Goal: Information Seeking & Learning: Learn about a topic

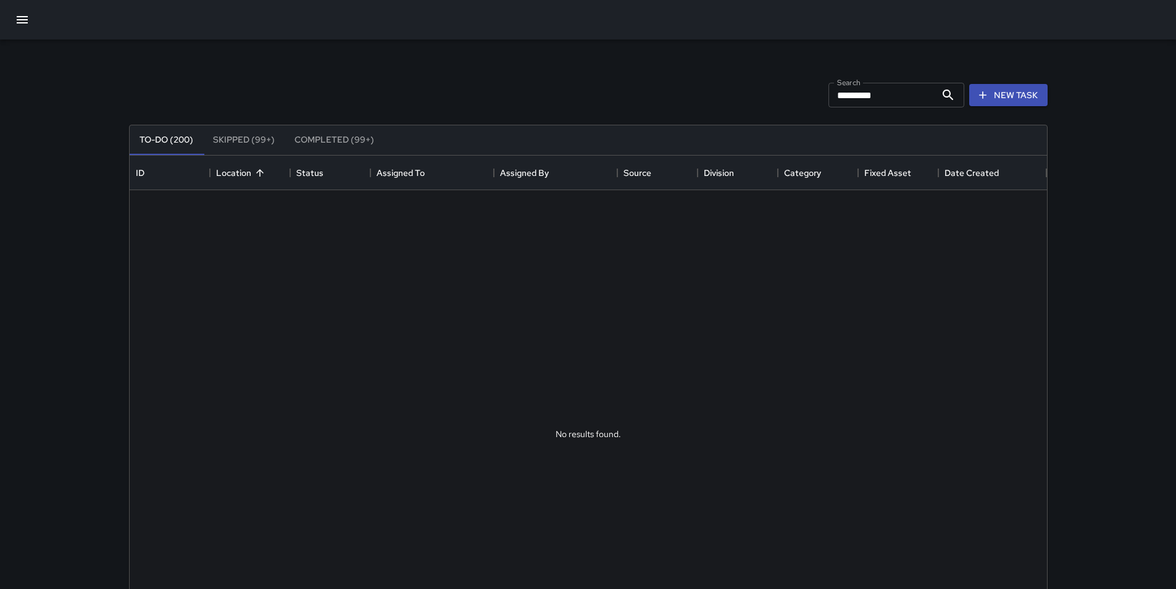
scroll to position [514, 908]
click at [22, 22] on icon "button" at bounding box center [22, 19] width 11 height 7
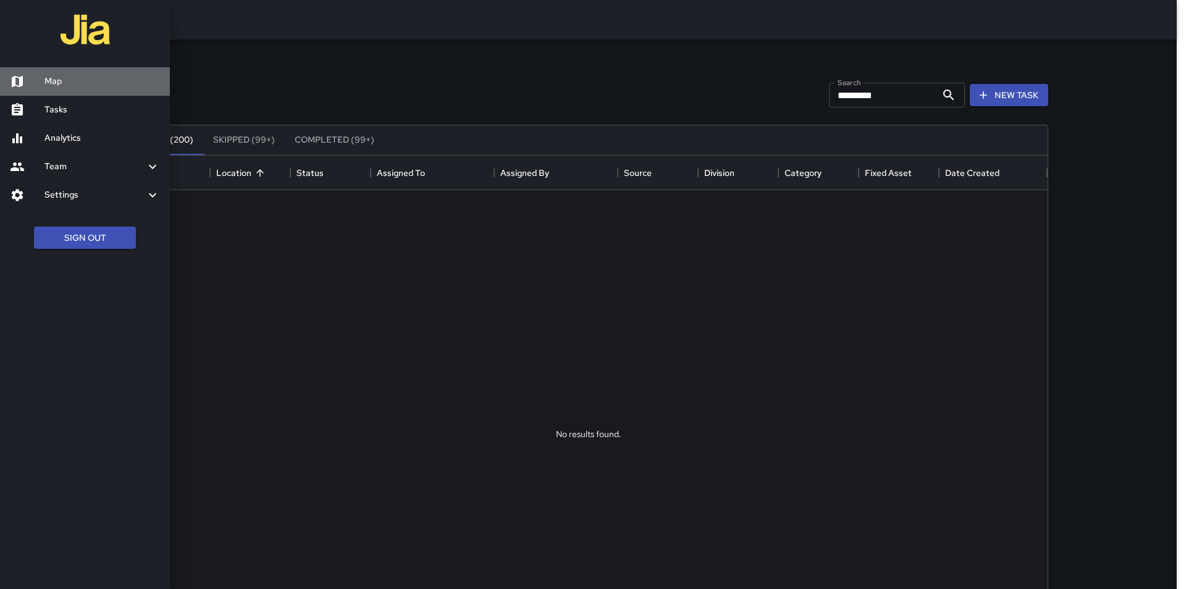
click at [50, 80] on h6 "Map" at bounding box center [101, 82] width 115 height 14
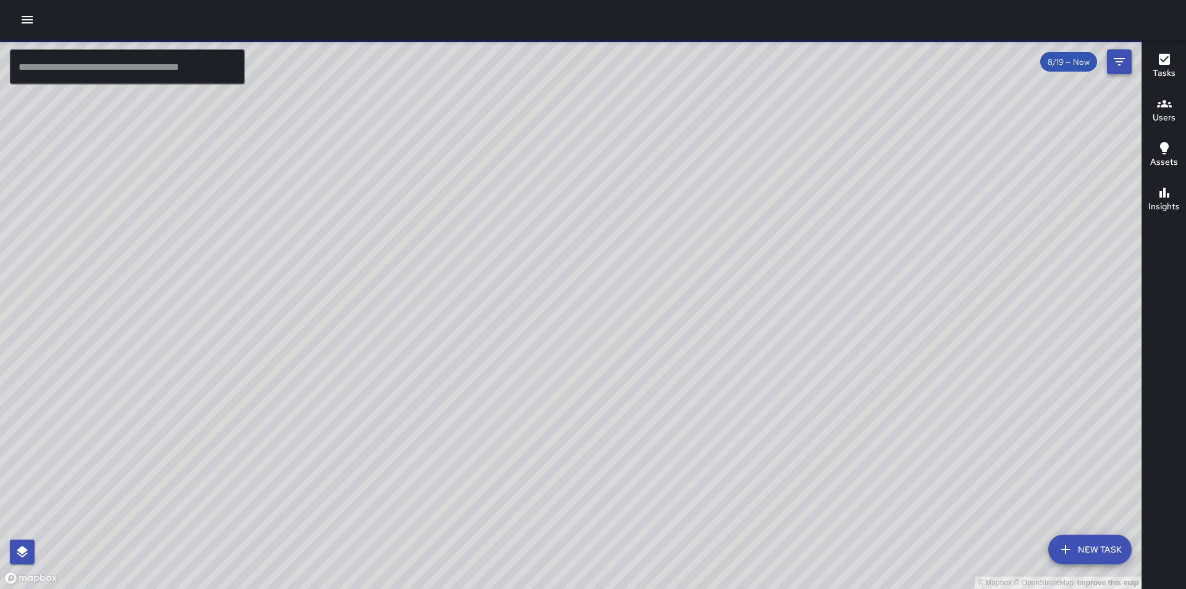
click at [1119, 65] on icon "Filters" at bounding box center [1118, 61] width 11 height 7
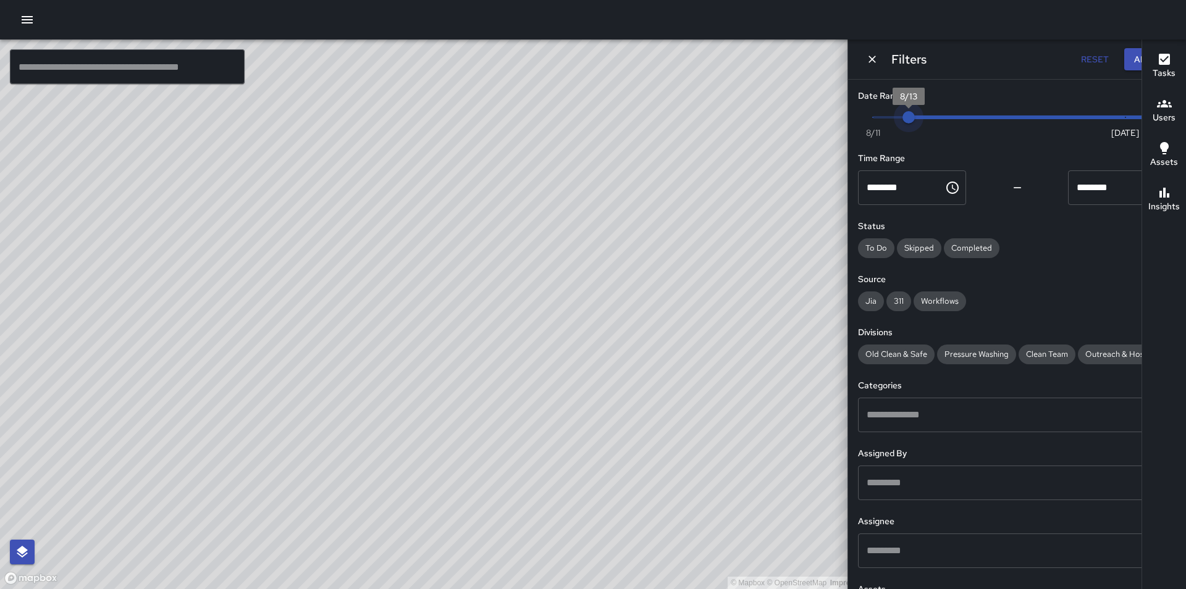
type input "*"
drag, startPoint x: 1082, startPoint y: 120, endPoint x: 913, endPoint y: 127, distance: 169.3
click at [879, 124] on span "8/12" at bounding box center [872, 117] width 12 height 12
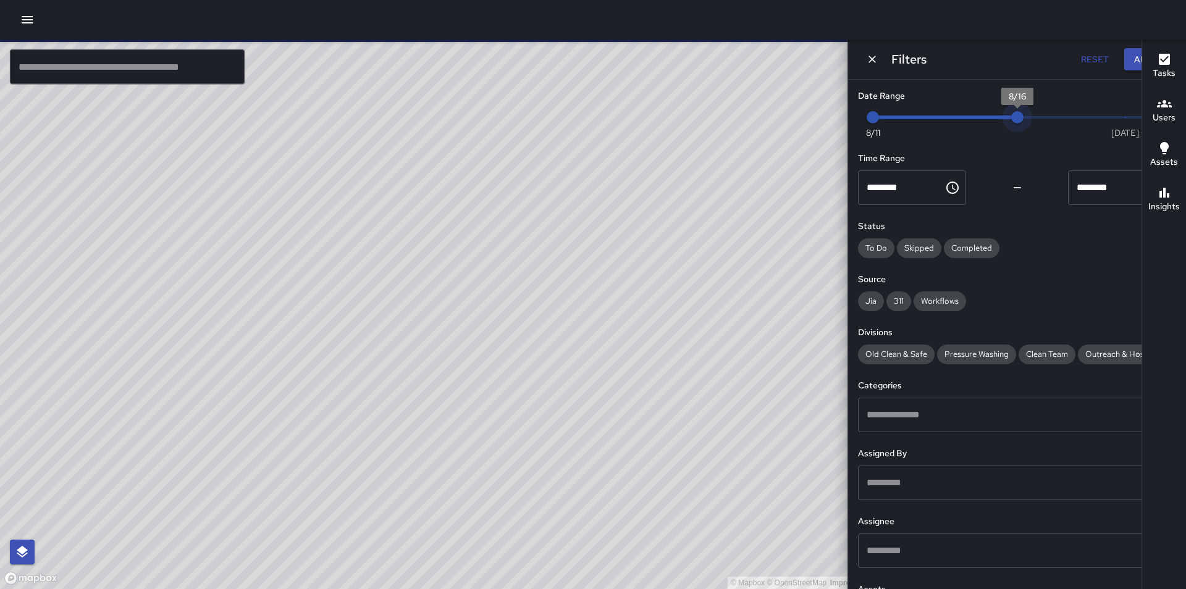
type input "*"
drag, startPoint x: 1112, startPoint y: 115, endPoint x: 949, endPoint y: 120, distance: 163.1
click at [915, 120] on span "8/13" at bounding box center [908, 117] width 12 height 12
click at [17, 28] on div at bounding box center [593, 20] width 1186 height 40
click at [21, 17] on icon "button" at bounding box center [27, 19] width 15 height 15
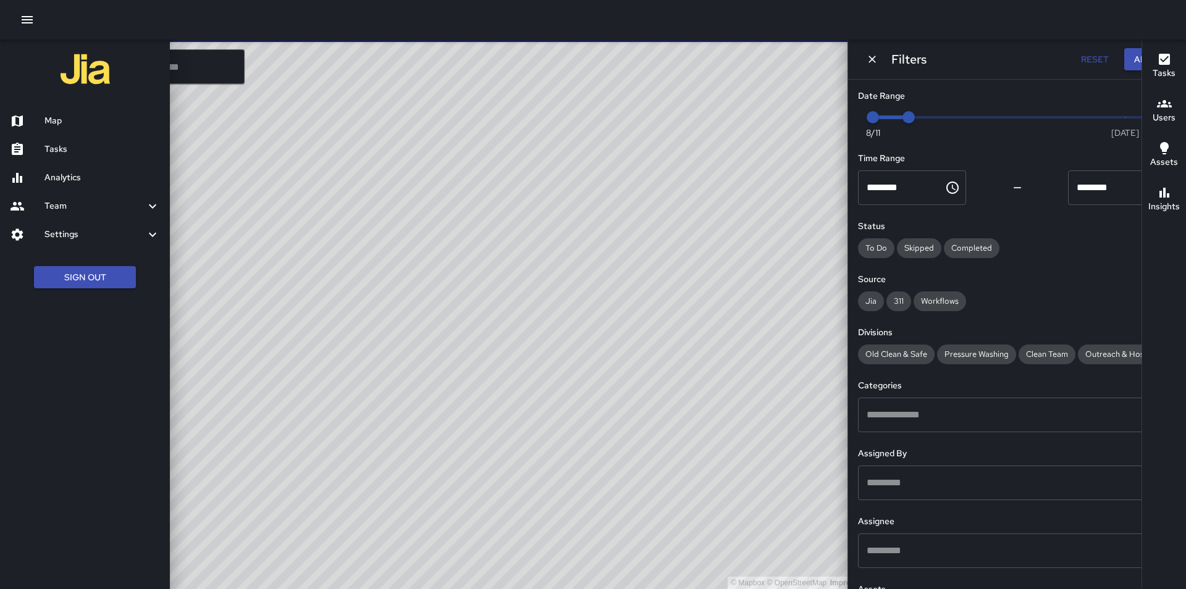
click at [52, 151] on h6 "Tasks" at bounding box center [101, 150] width 115 height 14
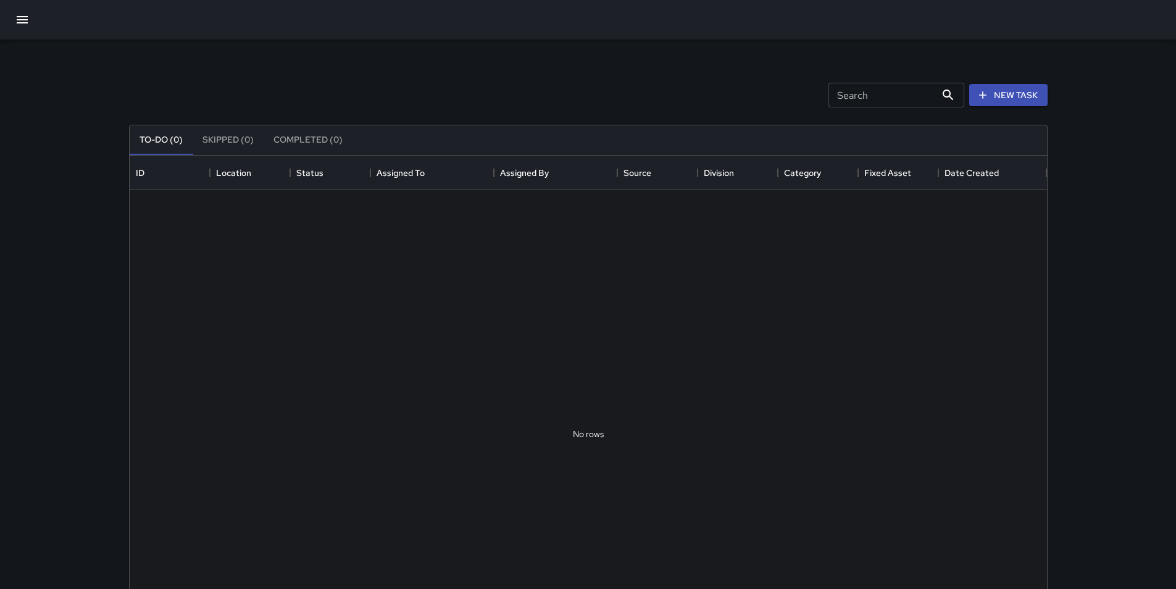
scroll to position [514, 908]
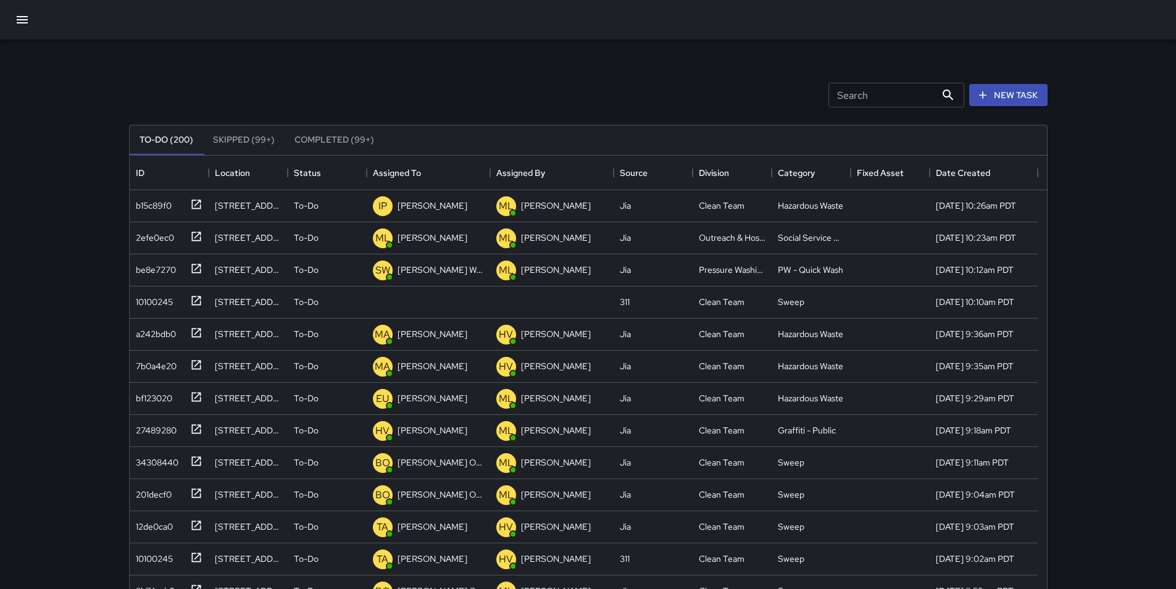
click at [15, 19] on icon "button" at bounding box center [22, 19] width 15 height 15
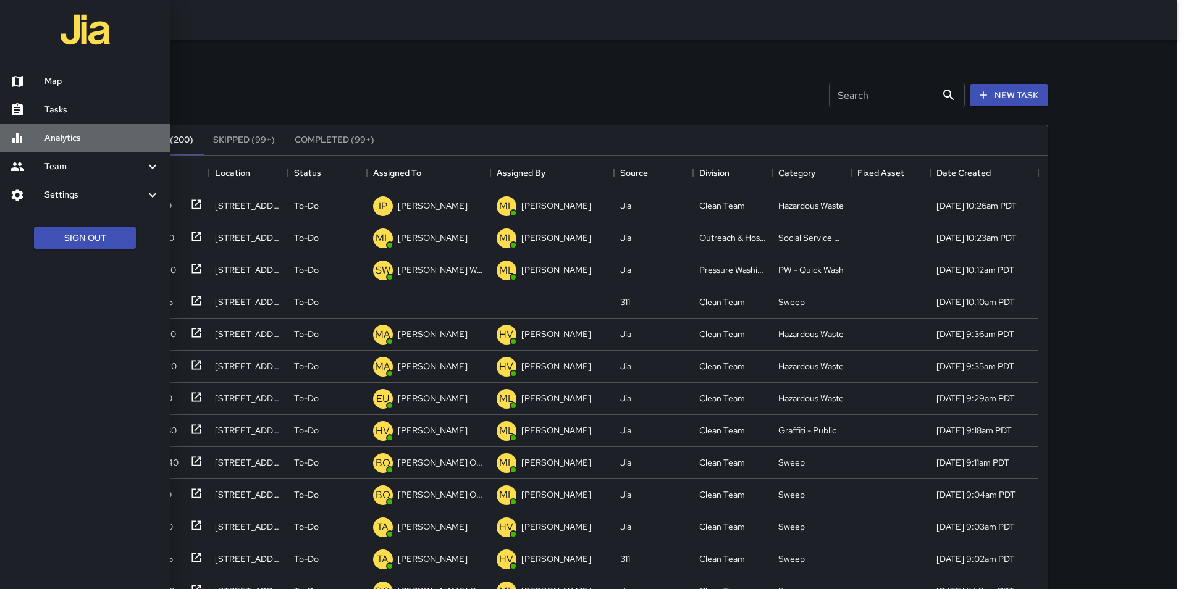
click at [87, 138] on h6 "Analytics" at bounding box center [101, 139] width 115 height 14
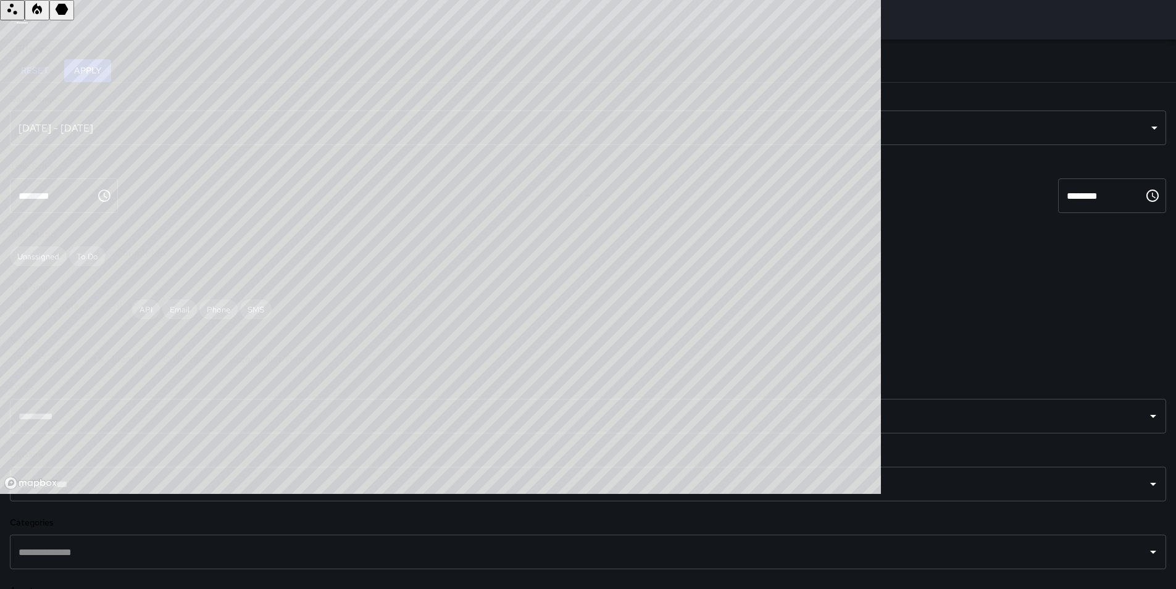
scroll to position [360, 871]
click at [95, 496] on input "text" at bounding box center [578, 483] width 1127 height 23
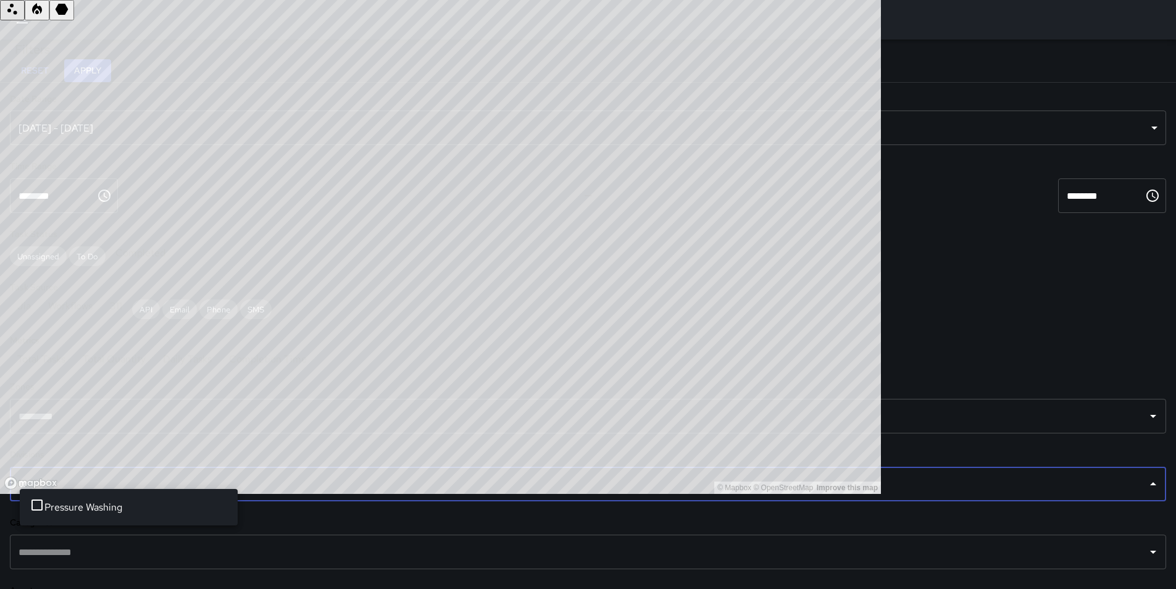
type input "*"
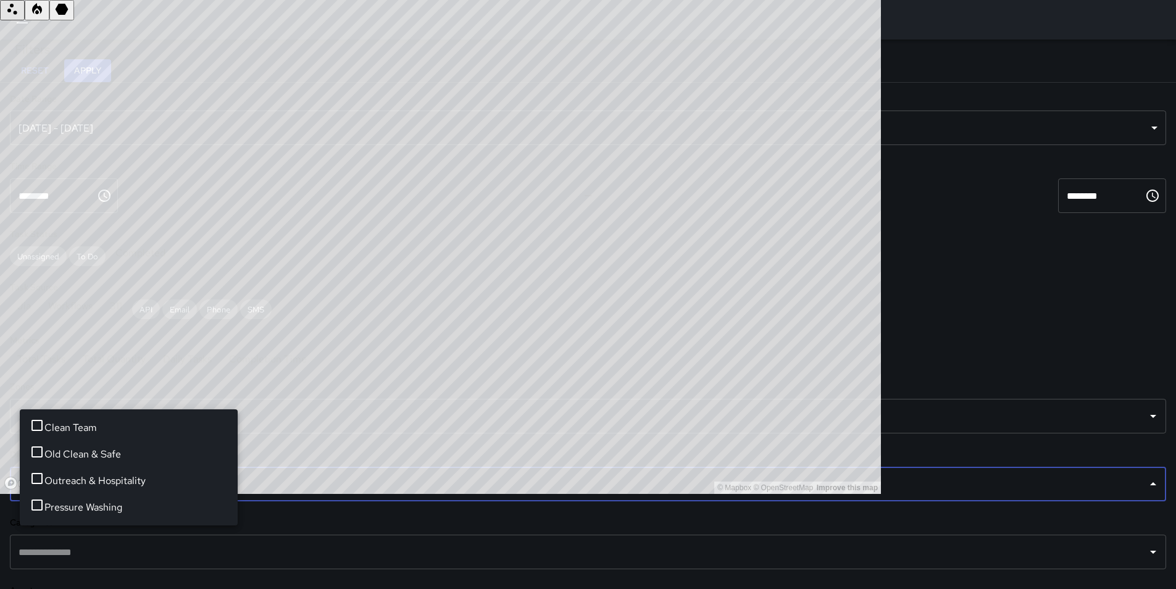
click at [5, 490] on div "**********" at bounding box center [588, 412] width 1176 height 744
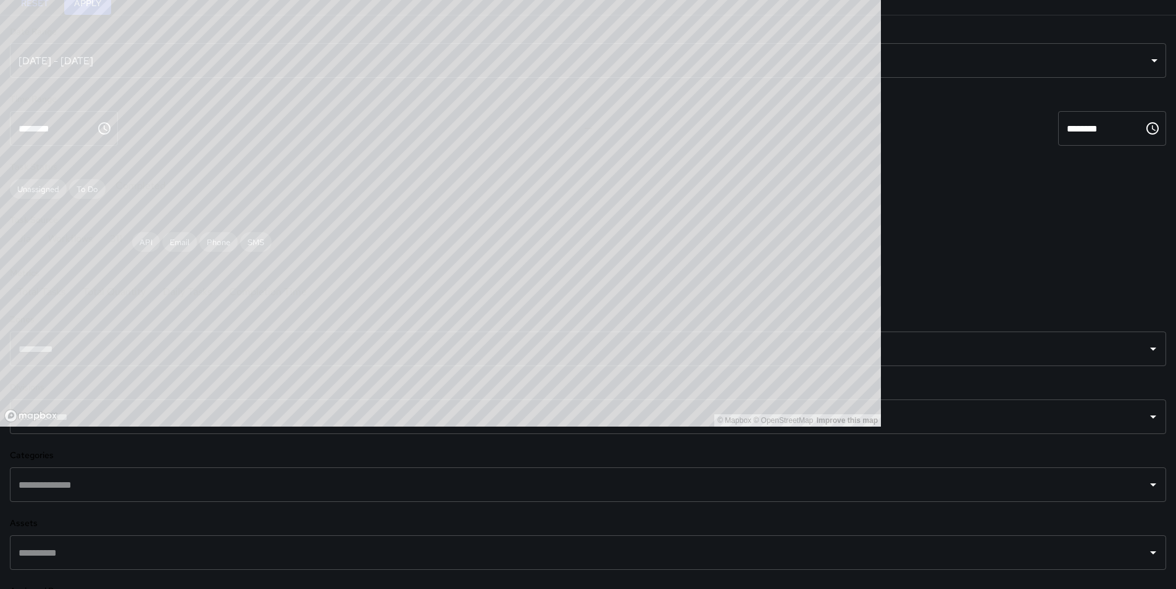
scroll to position [124, 0]
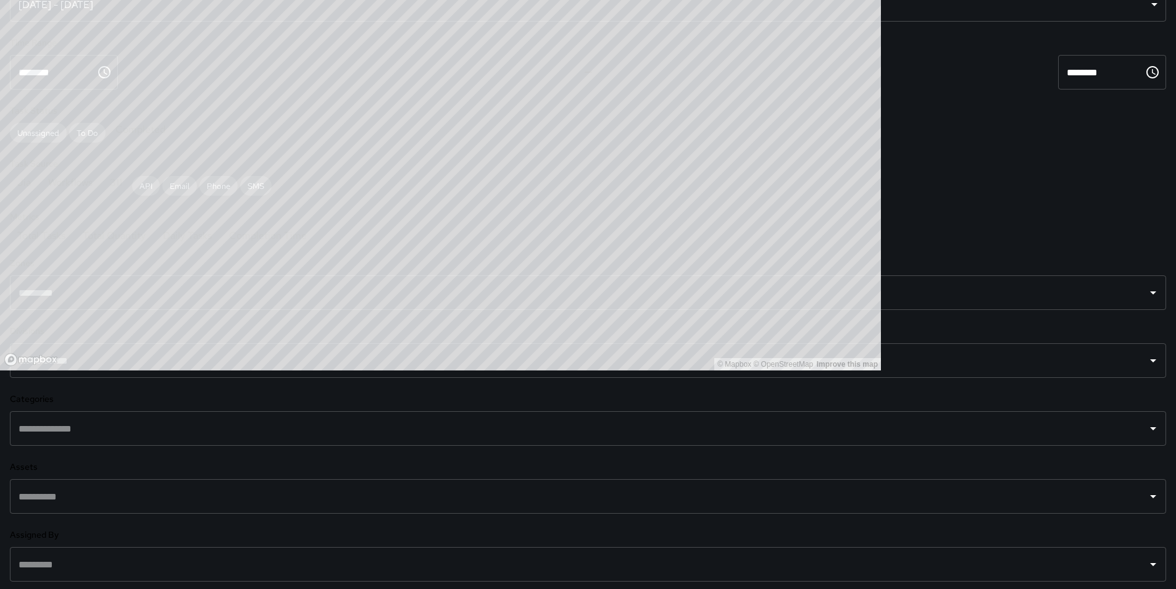
click at [98, 553] on input "text" at bounding box center [578, 564] width 1127 height 23
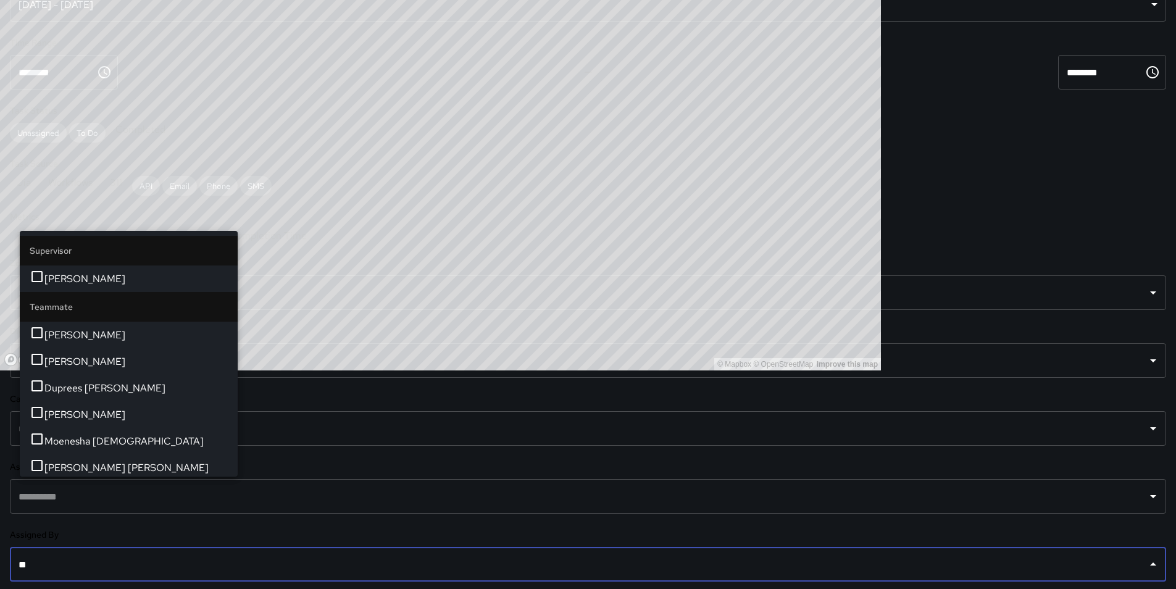
type input "***"
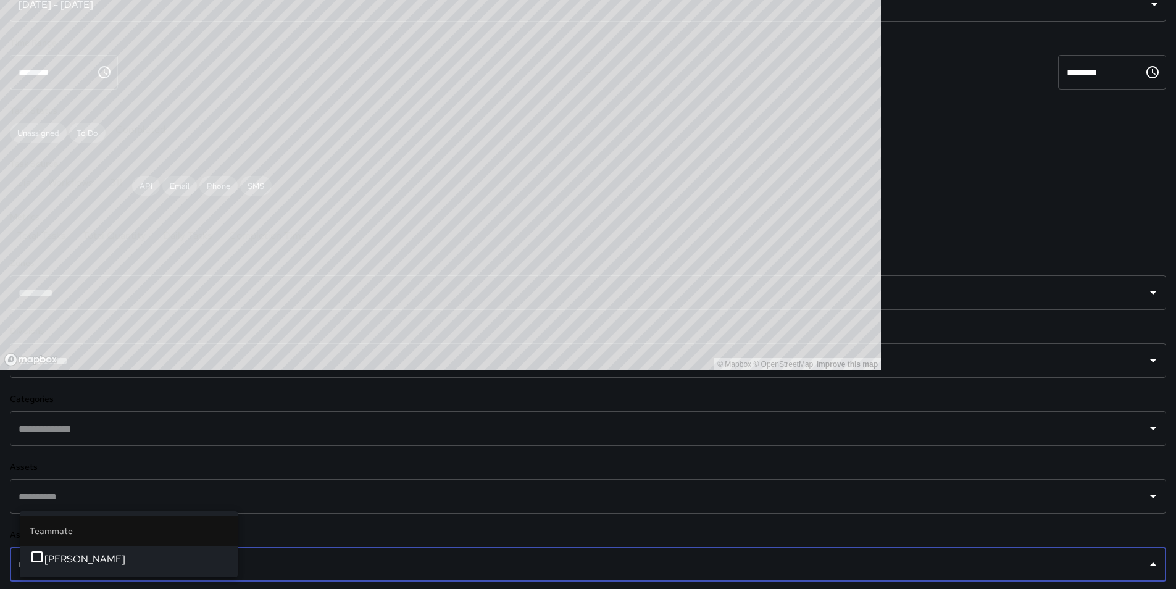
click at [97, 563] on span "[PERSON_NAME]" at bounding box center [135, 559] width 183 height 15
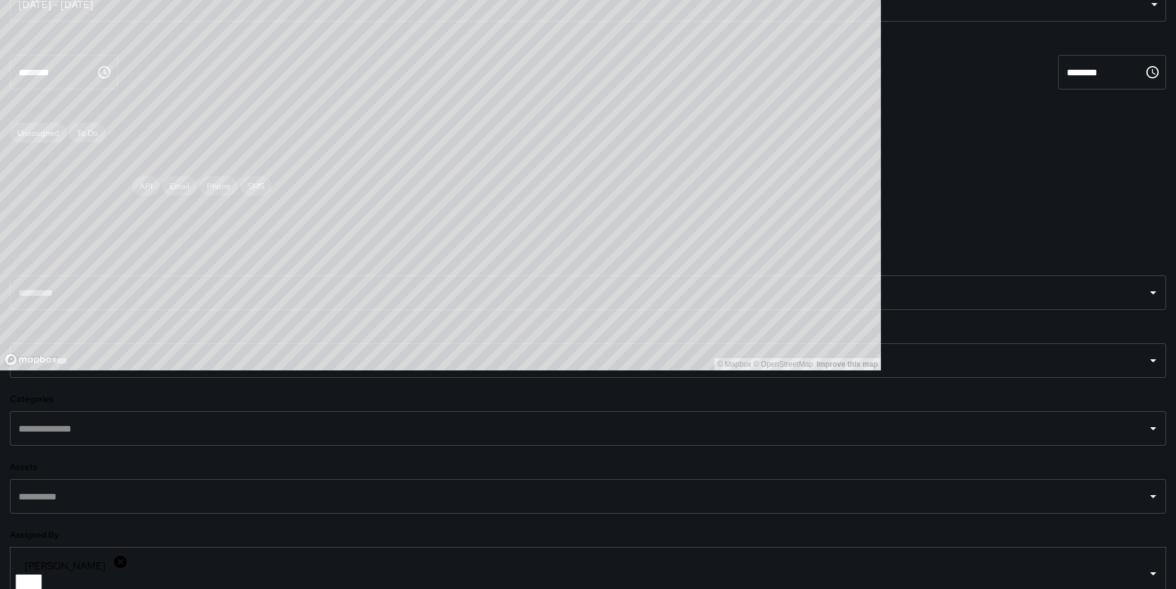
click at [105, 22] on div "[DATE] - [DATE]" at bounding box center [588, 4] width 1157 height 35
type input "**********"
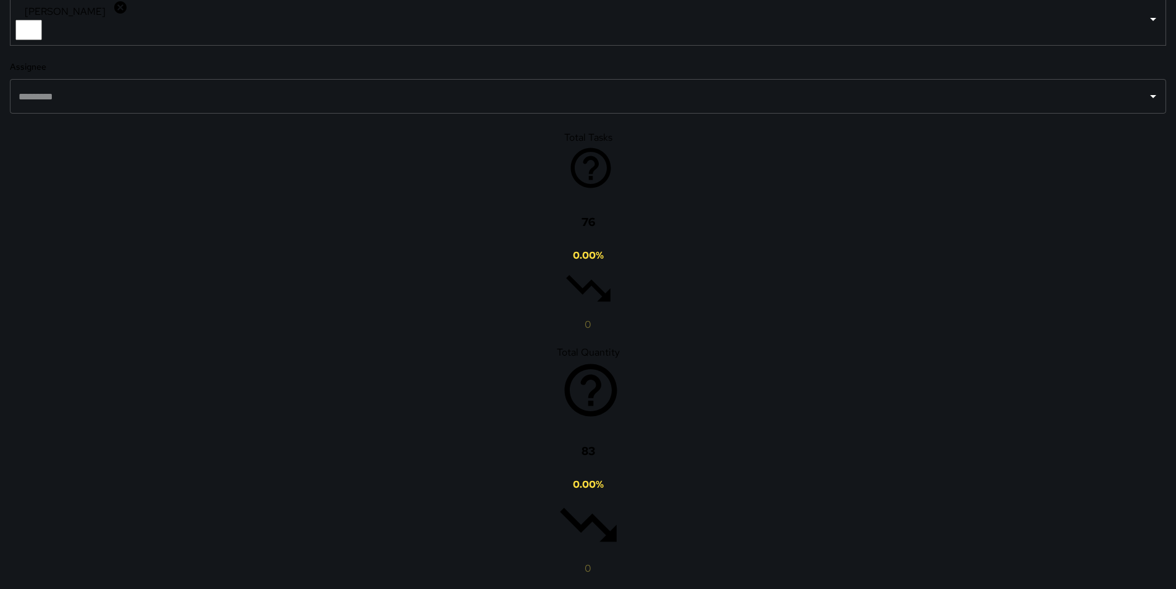
scroll to position [679, 0]
type button "table"
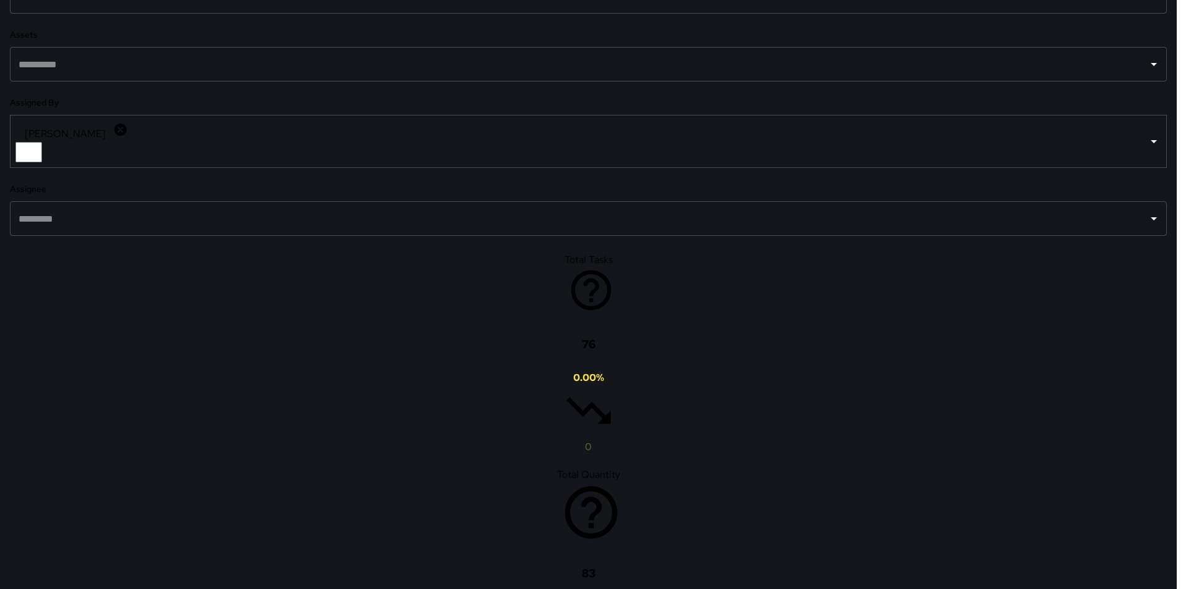
type input "**********"
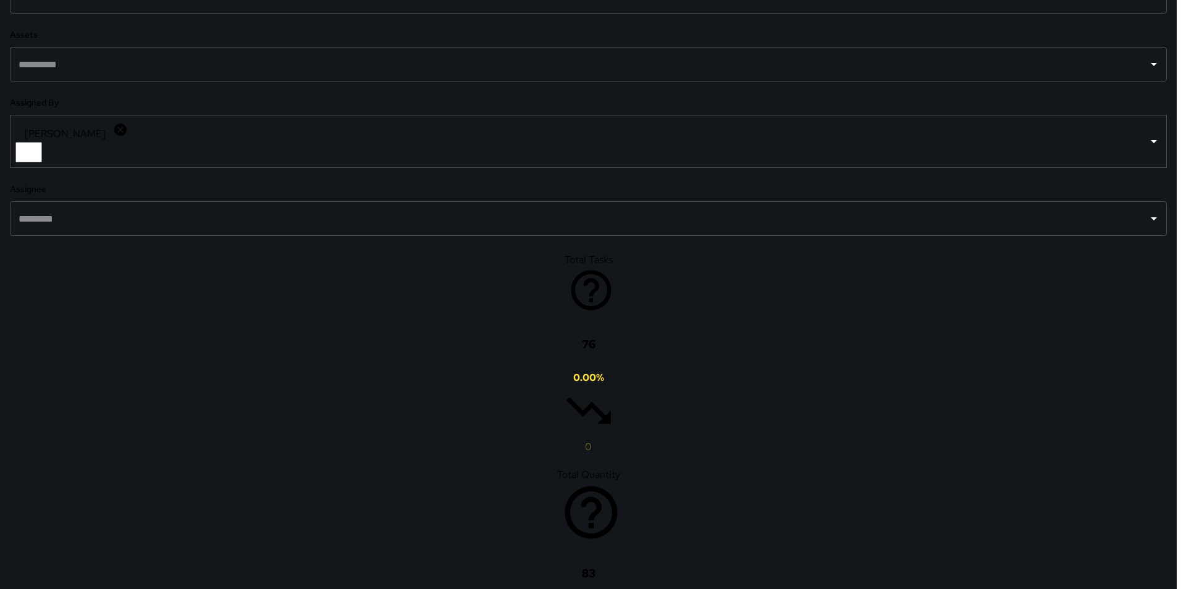
type input "**********"
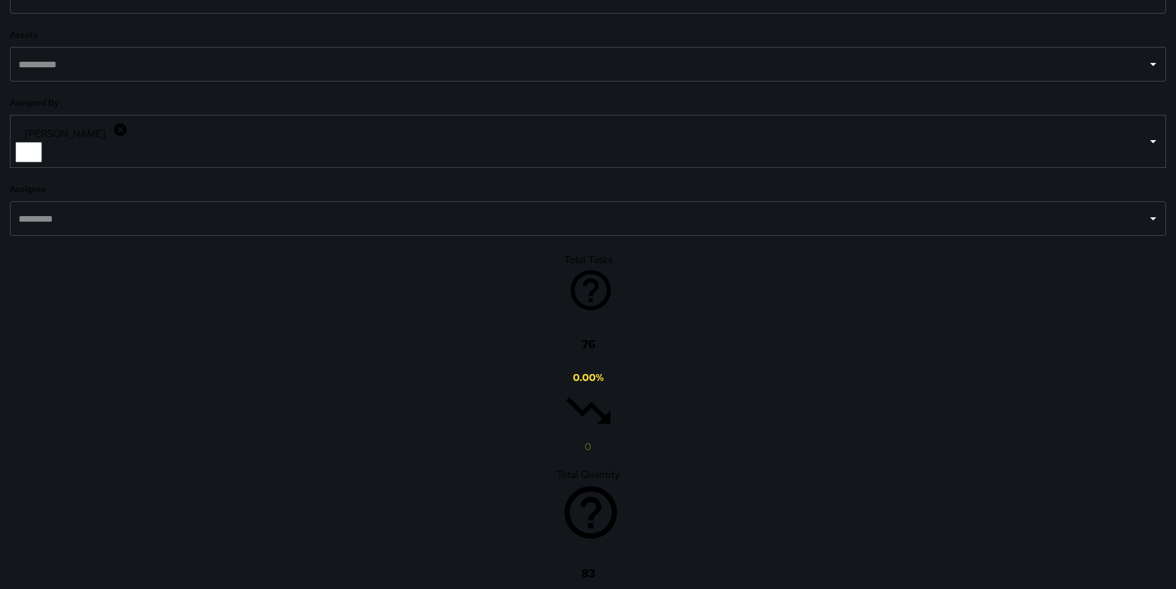
scroll to position [10, 10]
drag, startPoint x: 228, startPoint y: 7, endPoint x: 228, endPoint y: 18, distance: 11.1
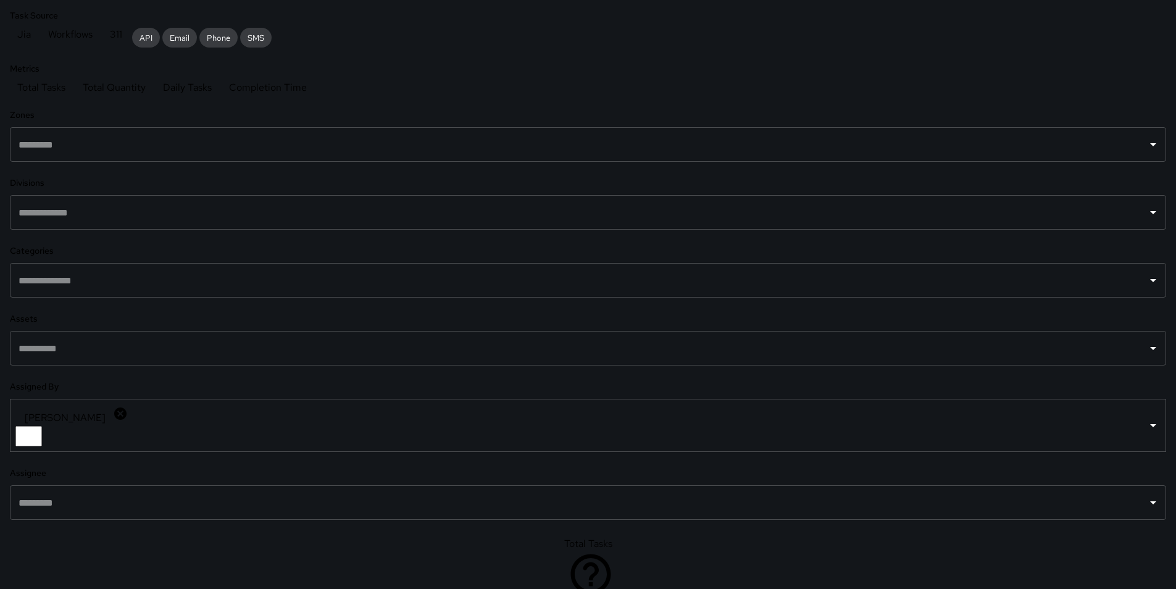
scroll to position [247, 0]
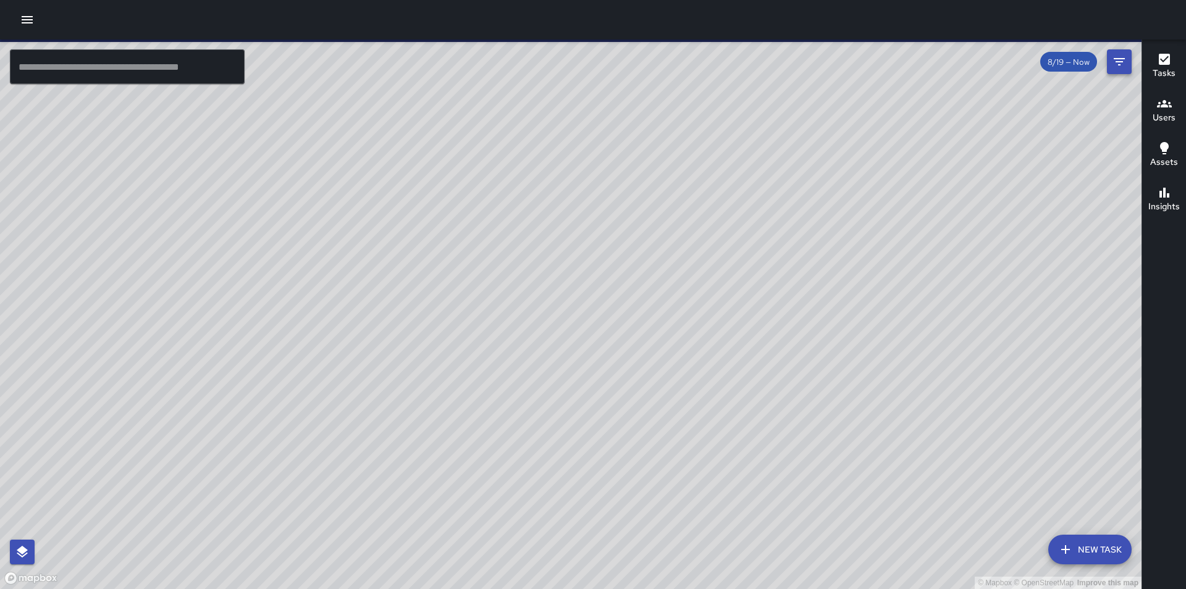
click at [1113, 69] on button "Filters" at bounding box center [1119, 61] width 25 height 25
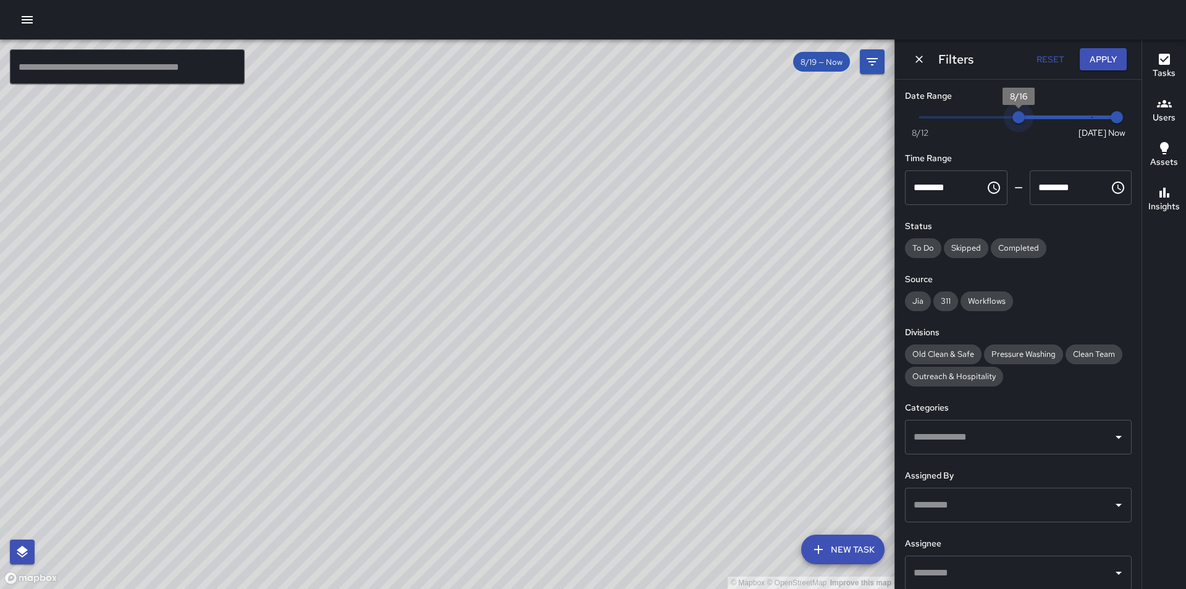
type input "*"
drag, startPoint x: 1078, startPoint y: 122, endPoint x: 962, endPoint y: 125, distance: 116.8
click at [963, 124] on span "8/14" at bounding box center [969, 117] width 12 height 12
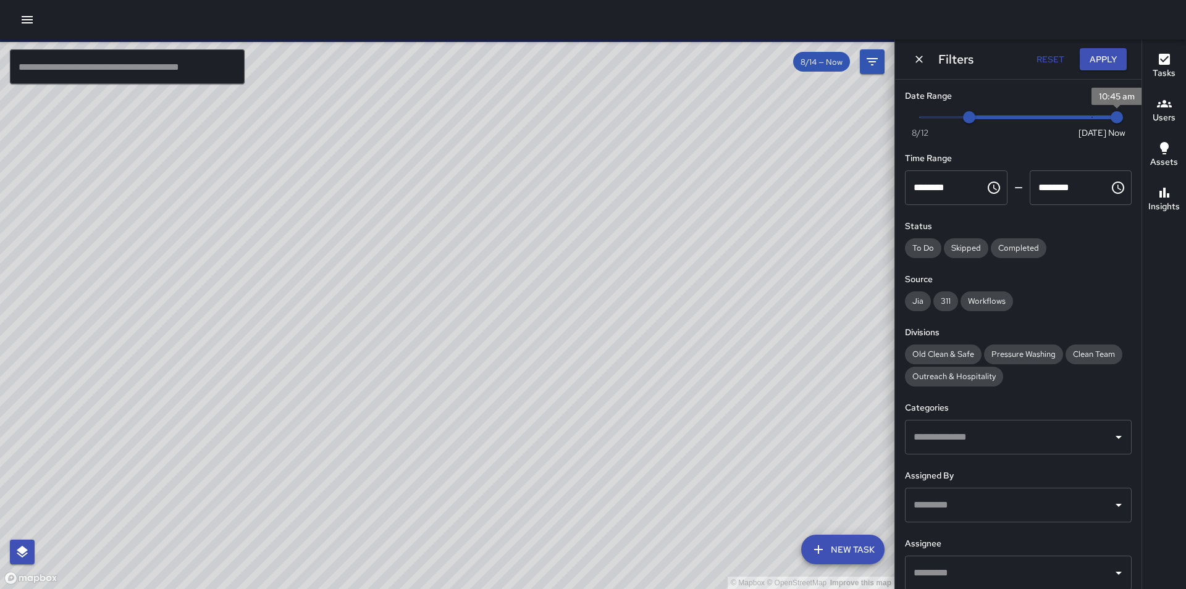
type input "*"
drag, startPoint x: 1106, startPoint y: 118, endPoint x: 971, endPoint y: 127, distance: 135.5
click at [971, 127] on div "Now Today 8/12 8/14 8/15" at bounding box center [1018, 125] width 227 height 34
click at [945, 521] on div "​" at bounding box center [1018, 505] width 227 height 35
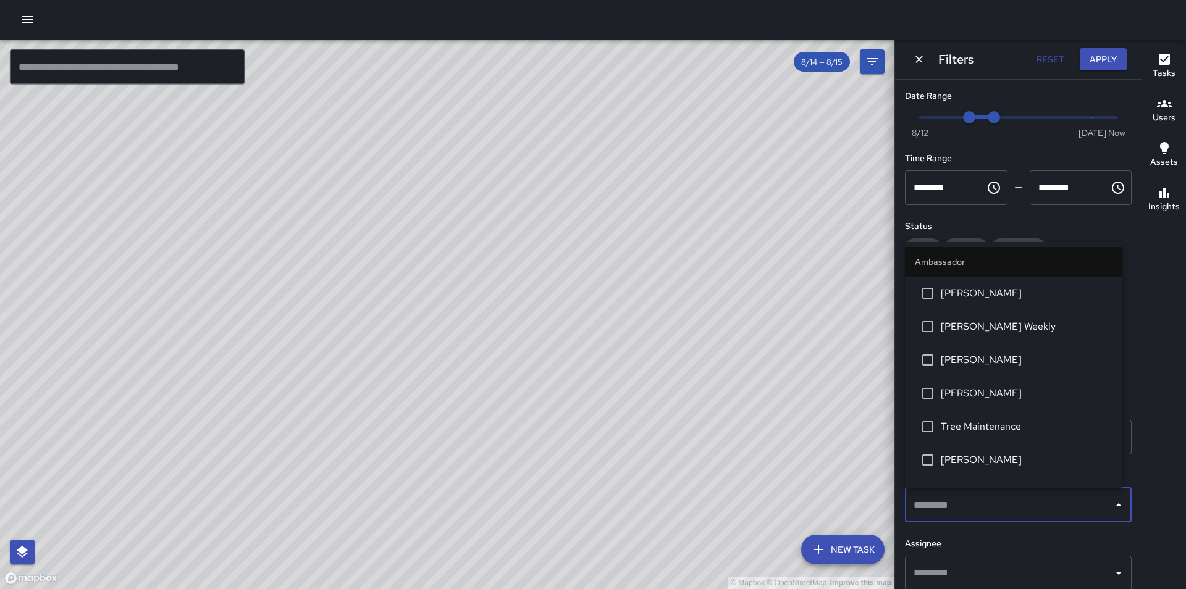
click at [943, 352] on li "[PERSON_NAME]" at bounding box center [1013, 359] width 217 height 33
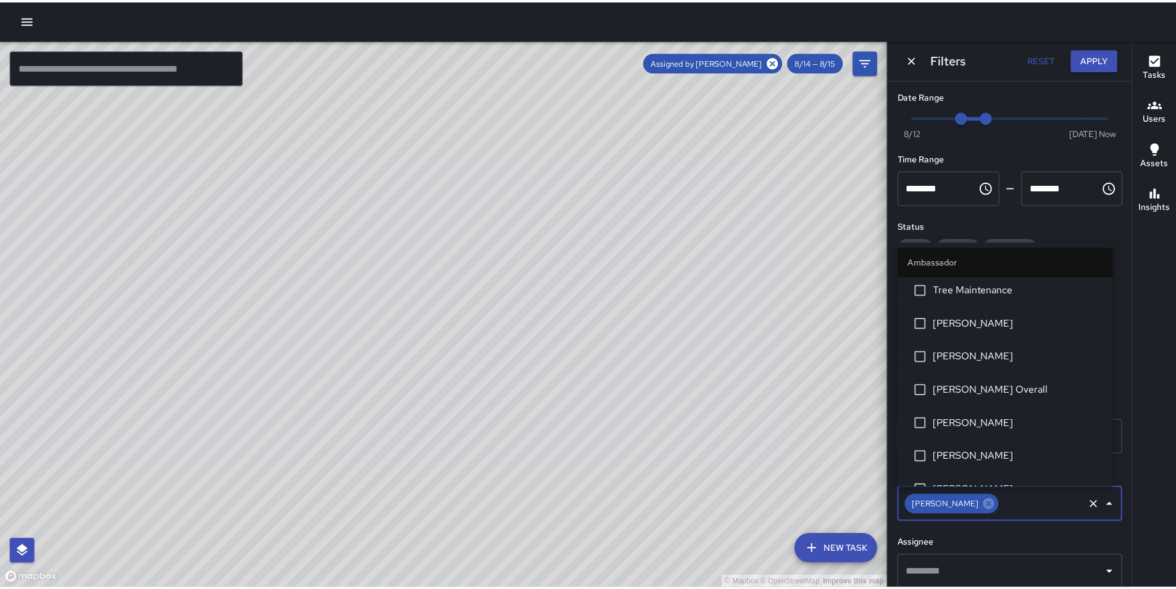
scroll to position [247, 0]
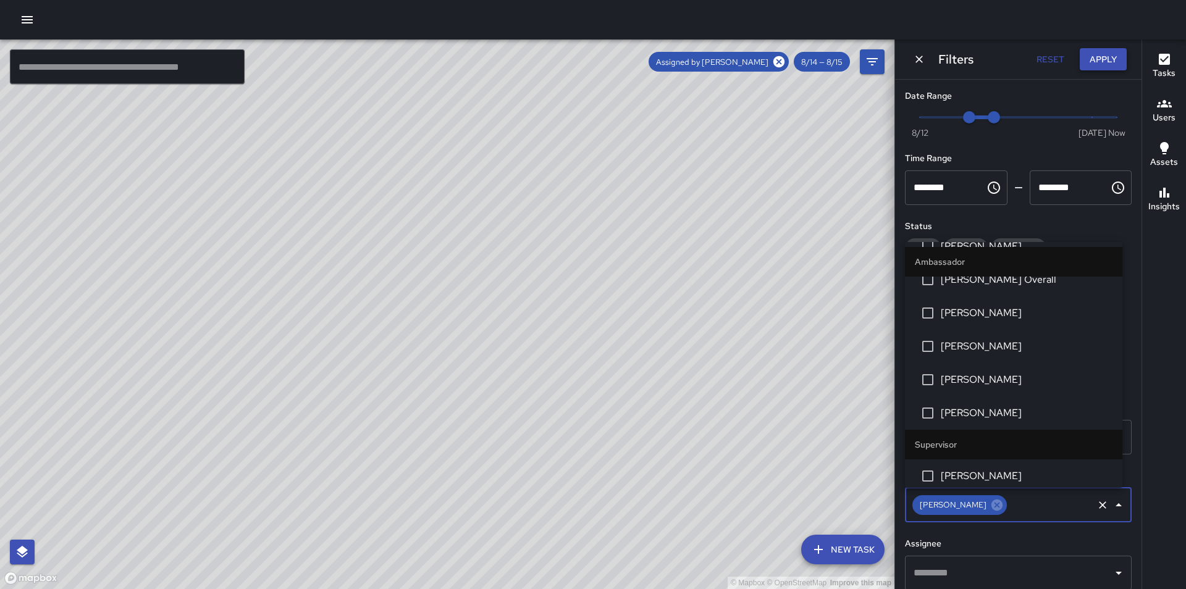
click at [1099, 59] on button "Apply" at bounding box center [1102, 59] width 47 height 23
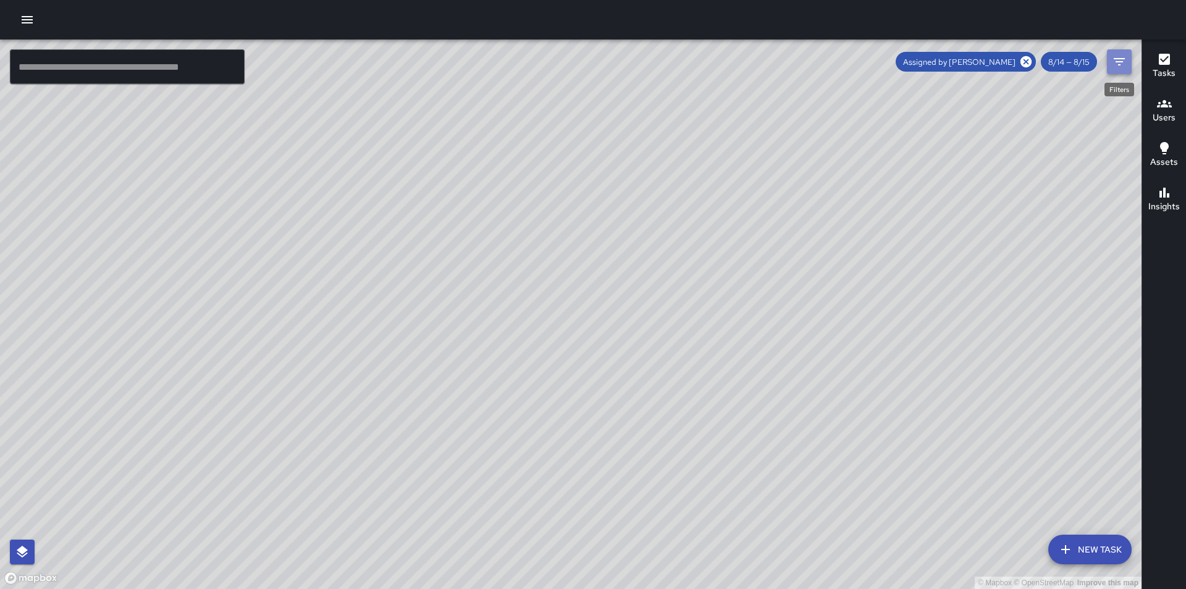
click at [1109, 67] on button "Filters" at bounding box center [1119, 61] width 25 height 25
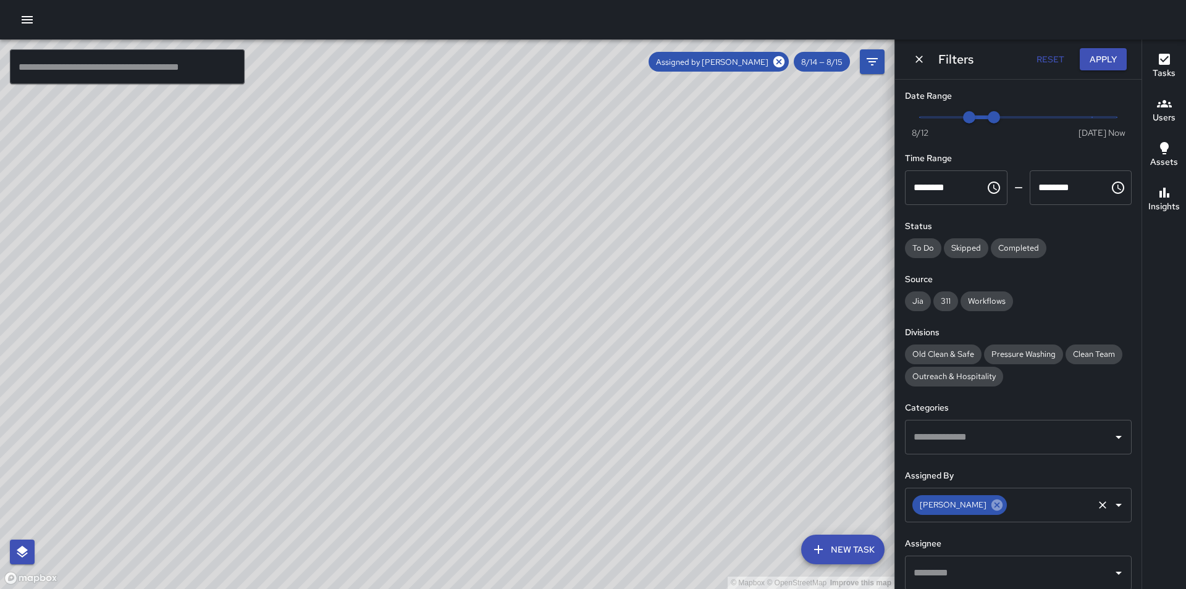
click at [991, 507] on icon at bounding box center [997, 505] width 14 height 14
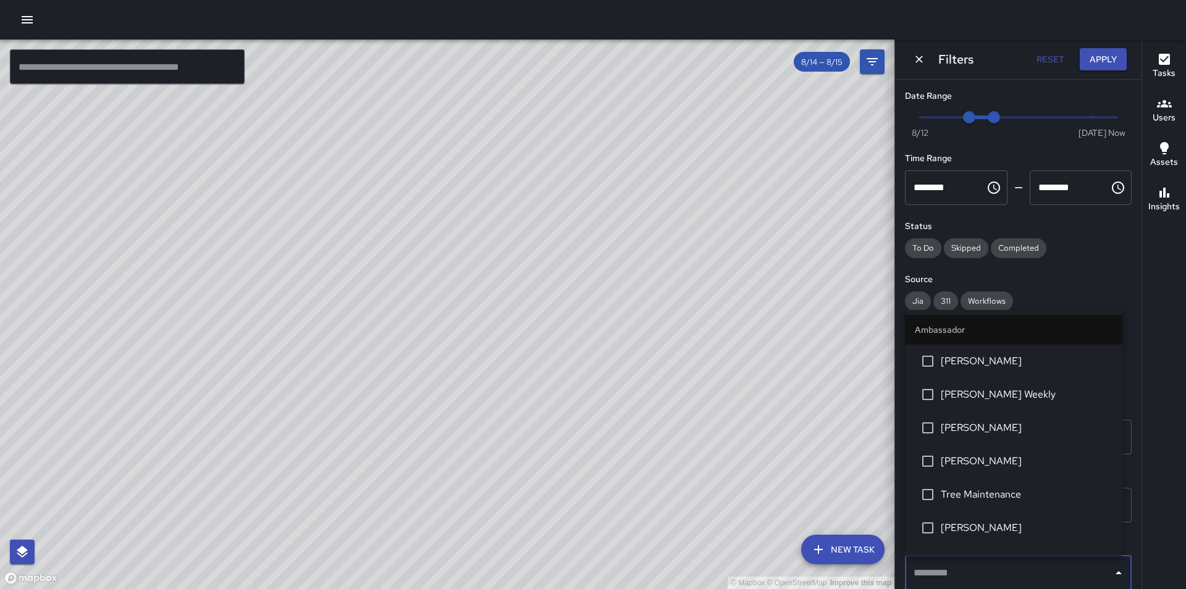
click at [965, 569] on input "text" at bounding box center [1008, 572] width 197 height 23
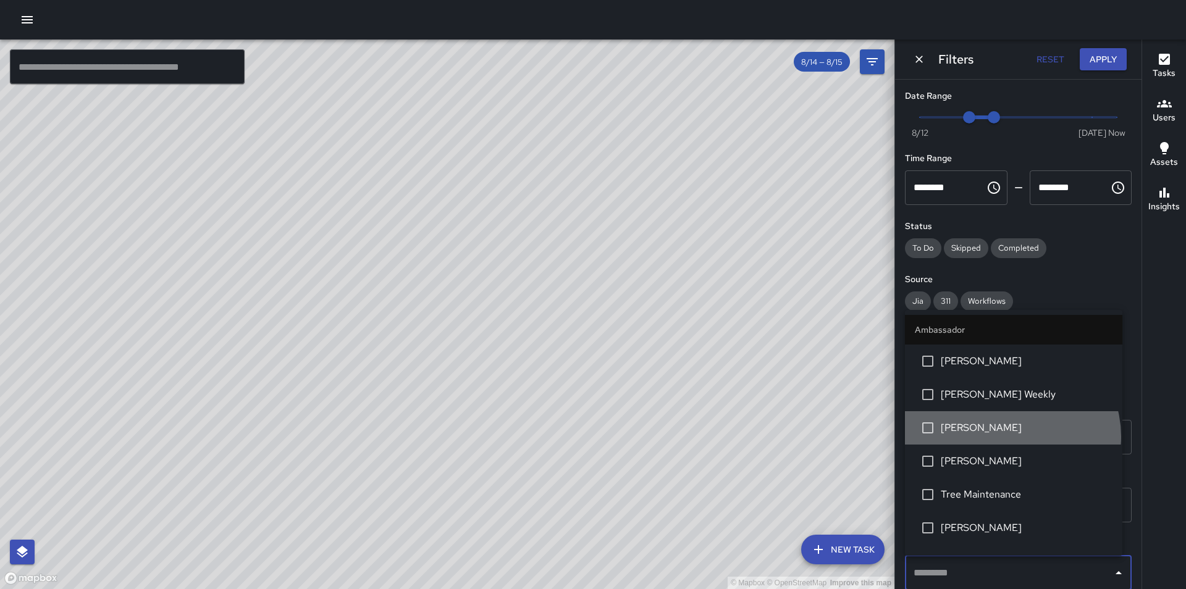
click at [1011, 437] on li "[PERSON_NAME]" at bounding box center [1013, 427] width 217 height 33
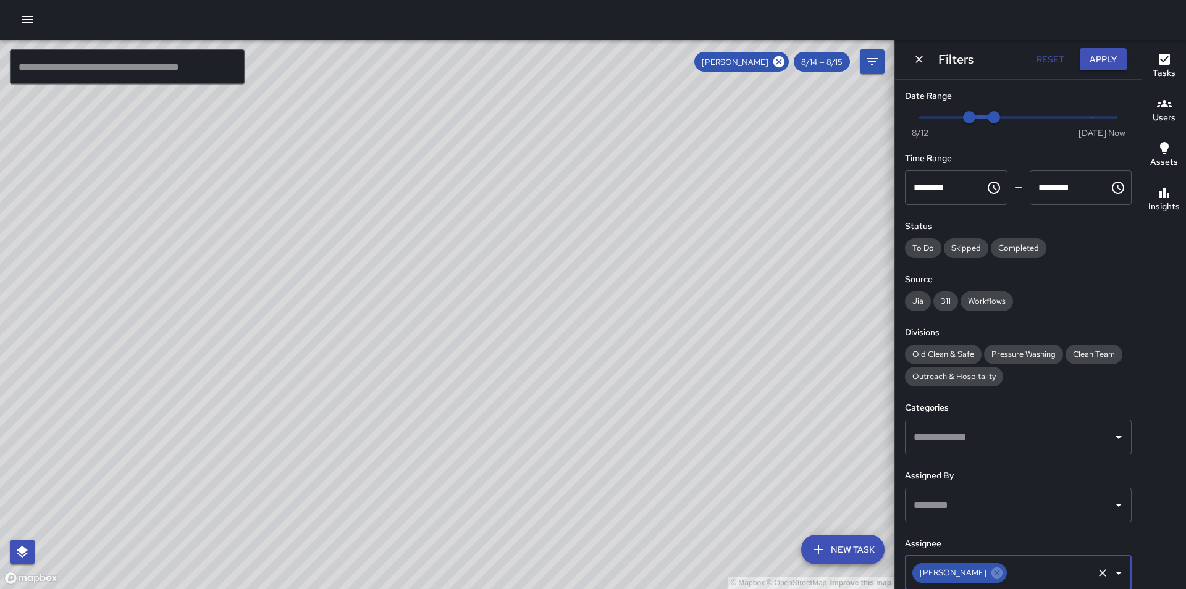
click at [24, 12] on icon "button" at bounding box center [27, 19] width 15 height 15
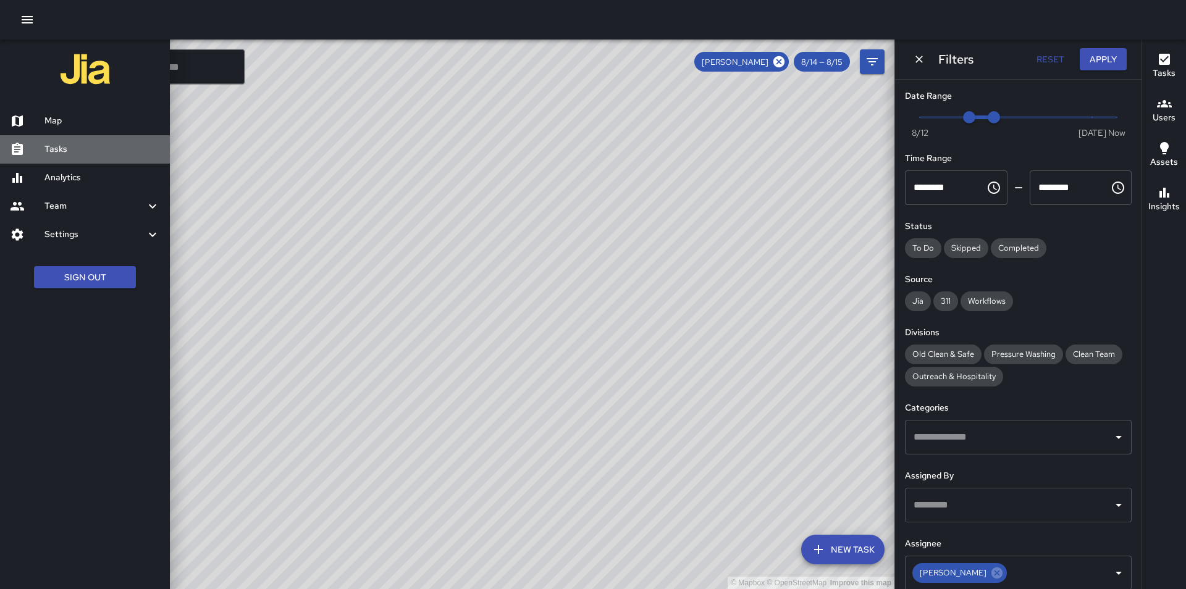
click at [62, 146] on h6 "Tasks" at bounding box center [101, 150] width 115 height 14
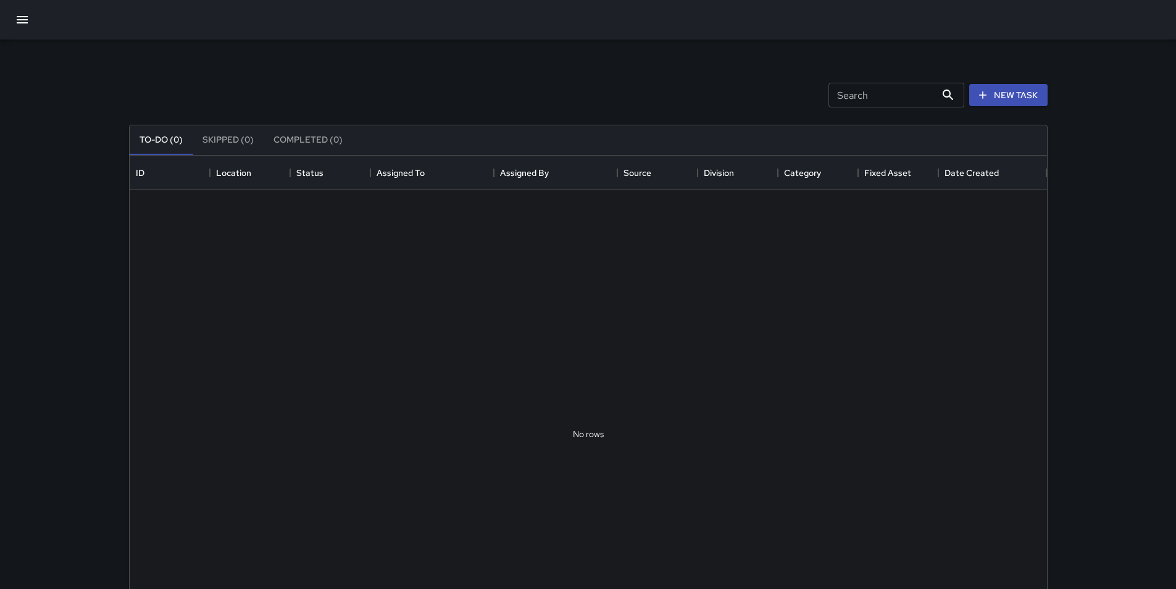
scroll to position [514, 908]
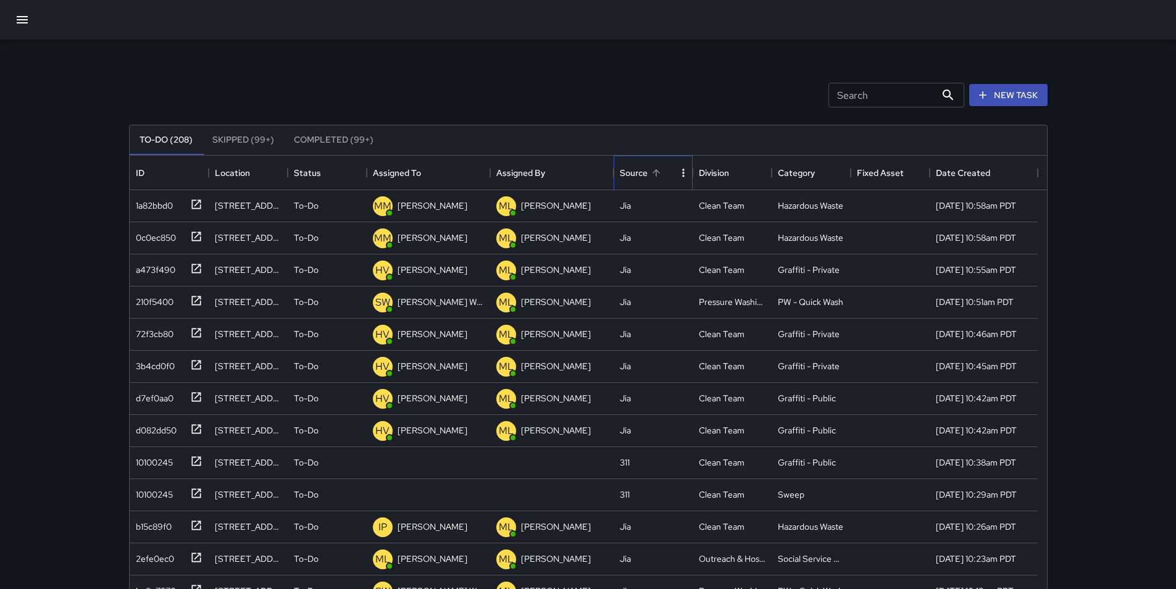
click at [631, 169] on div "Source" at bounding box center [634, 173] width 28 height 35
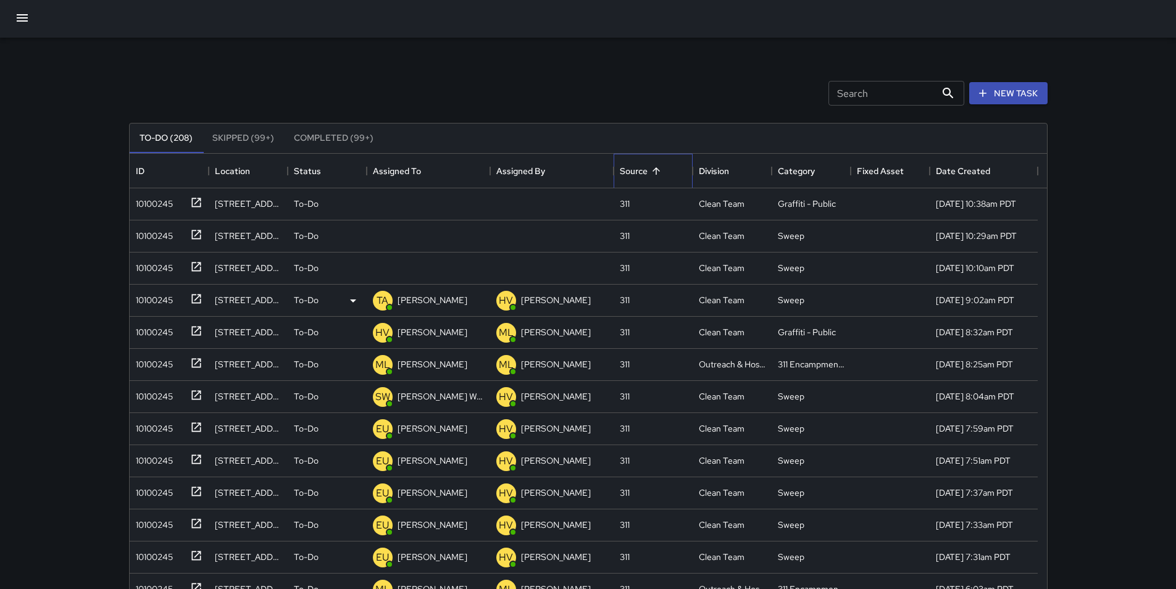
scroll to position [0, 0]
